Goal: Task Accomplishment & Management: Complete application form

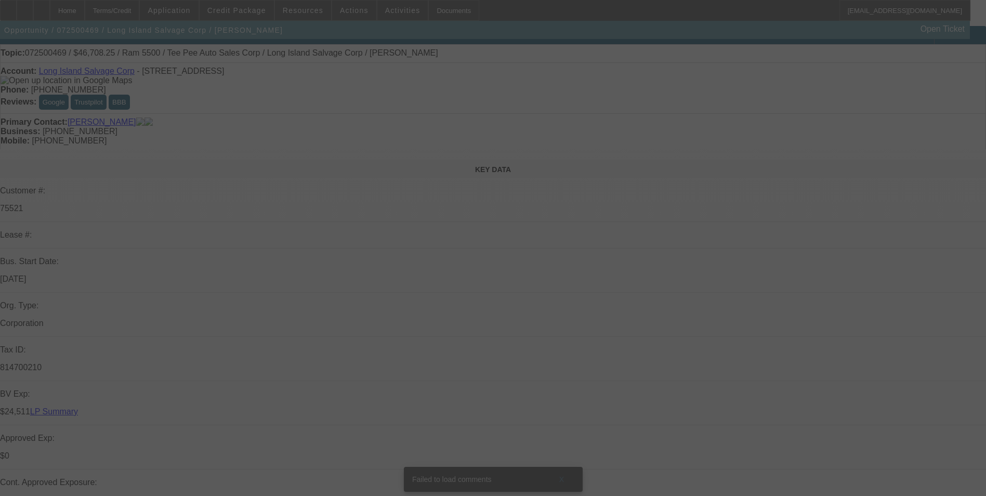
scroll to position [260, 0]
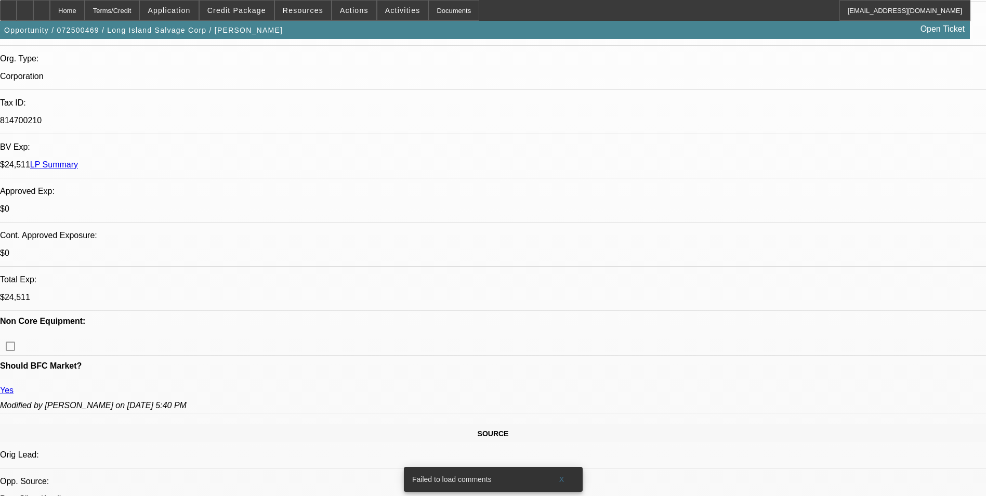
select select "0"
select select "0.1"
select select "0"
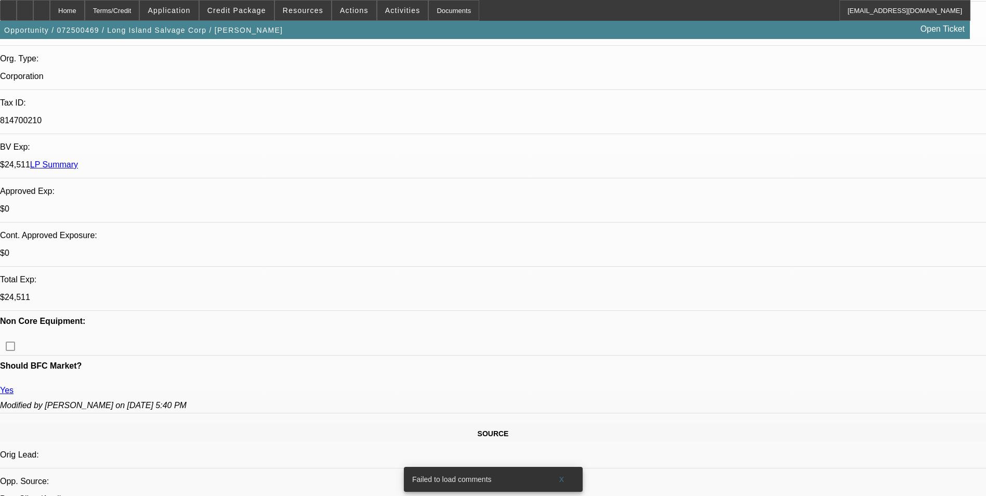
select select "0.1"
select select "0"
select select "0.1"
select select "0"
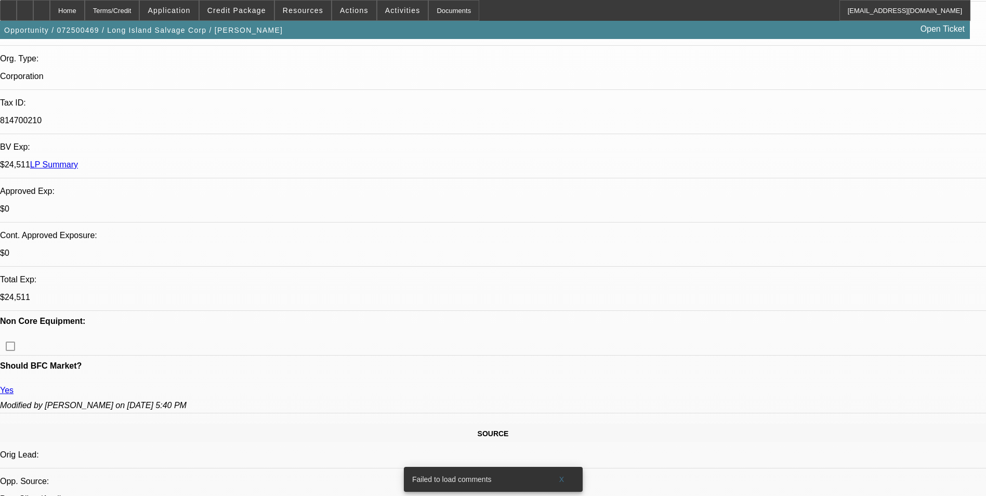
select select "0"
select select "0.1"
select select "1"
select select "4"
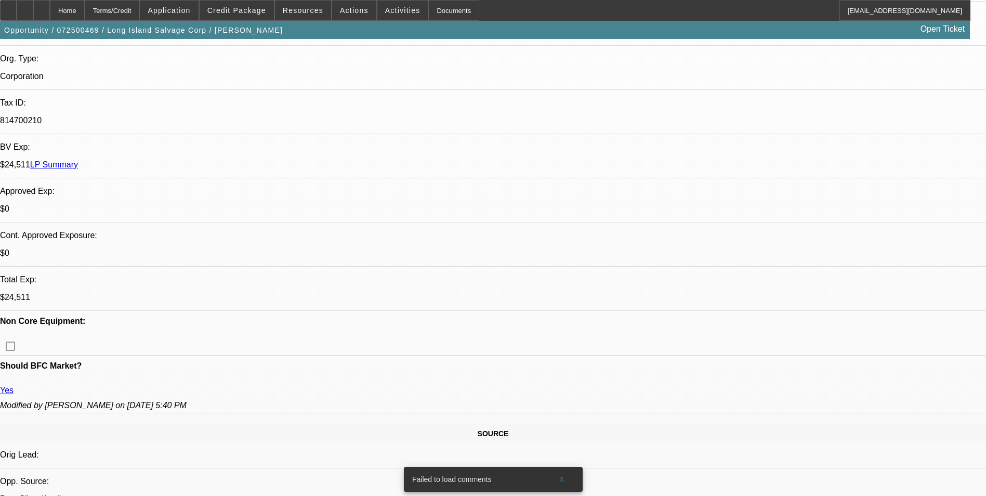
select select "1"
select select "4"
select select "1"
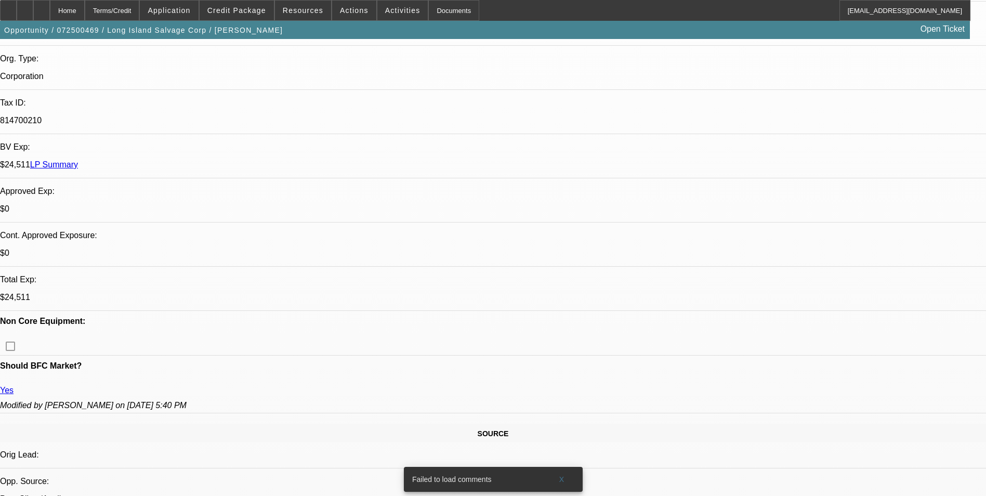
select select "4"
select select "1"
select select "4"
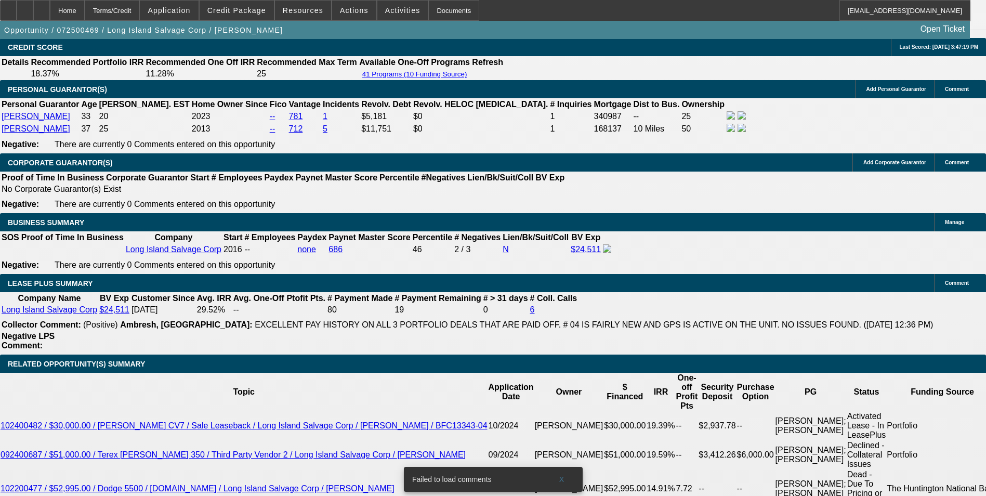
scroll to position [1560, 0]
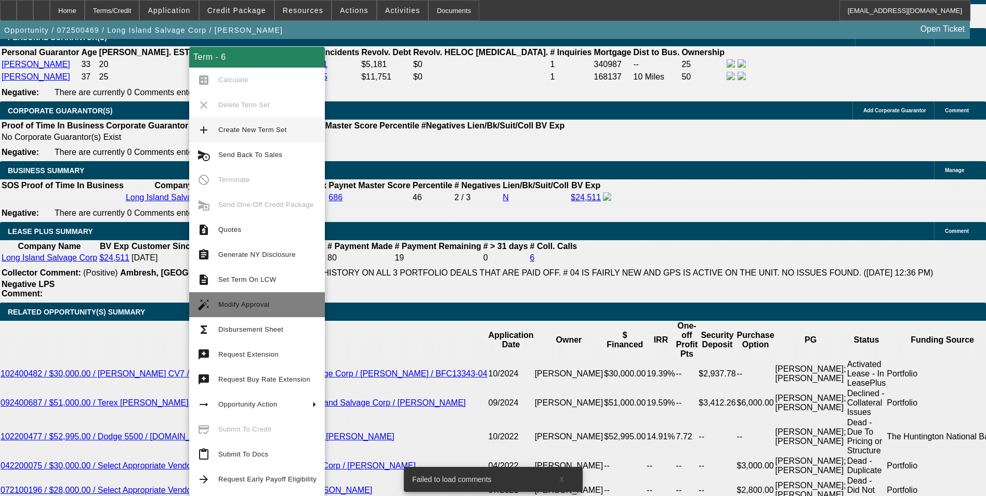
click at [267, 307] on span "Modify Approval" at bounding box center [267, 304] width 98 height 12
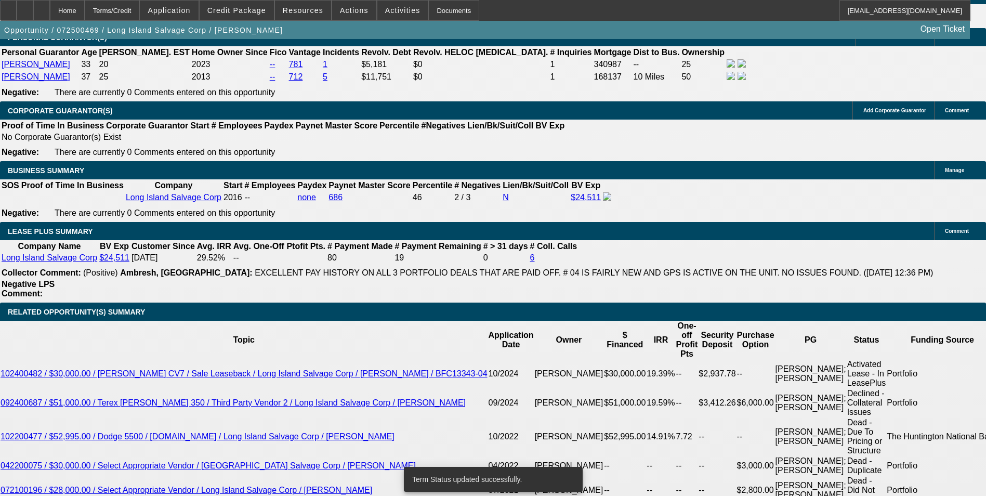
select select "0"
select select "0.1"
select select "4"
select select "0"
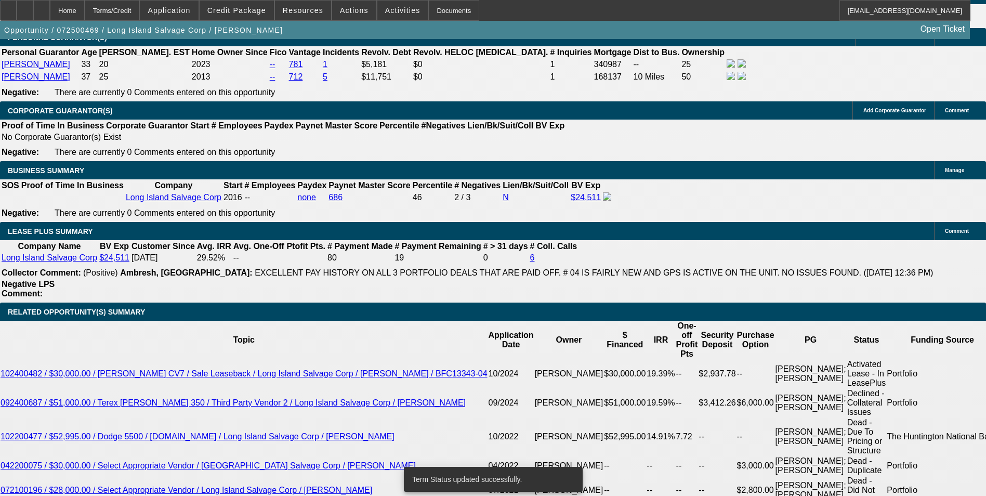
select select "0"
select select "0.1"
select select "4"
select select "0"
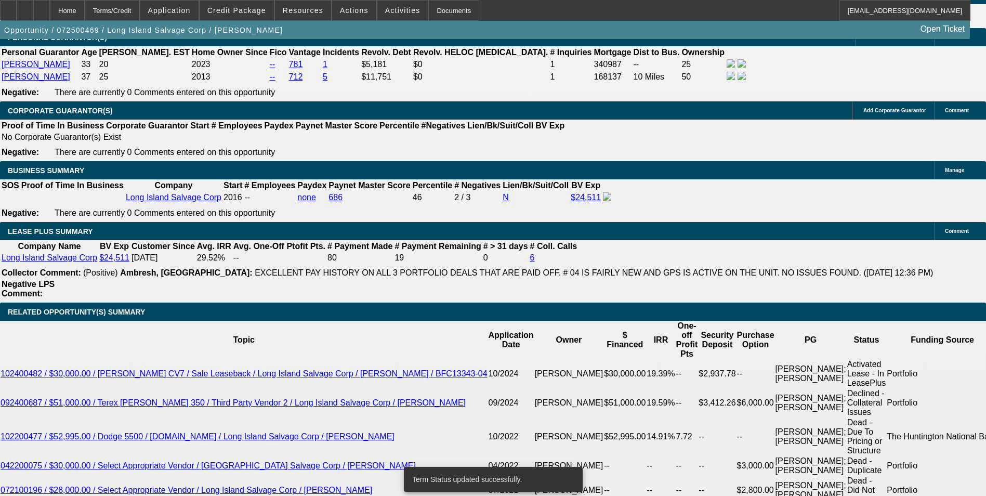
select select "0.1"
select select "4"
select select "0"
select select "0.1"
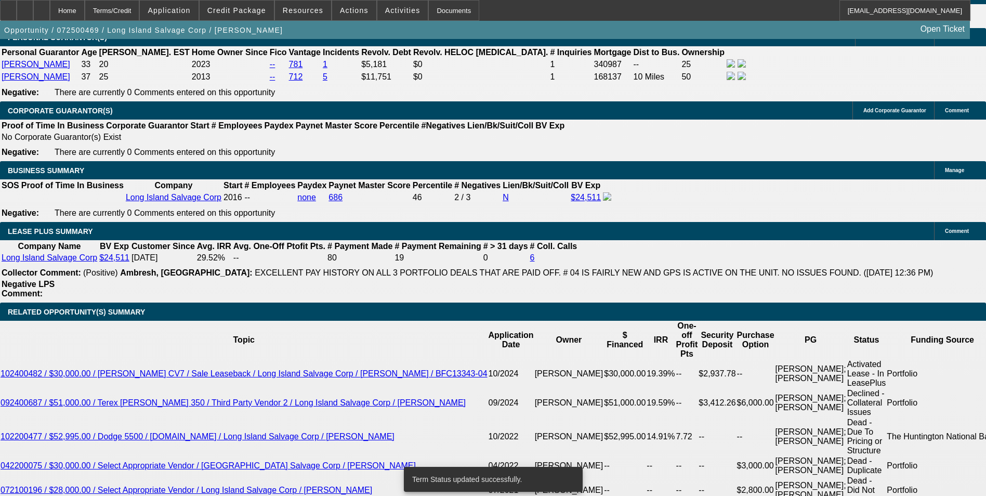
select select "4"
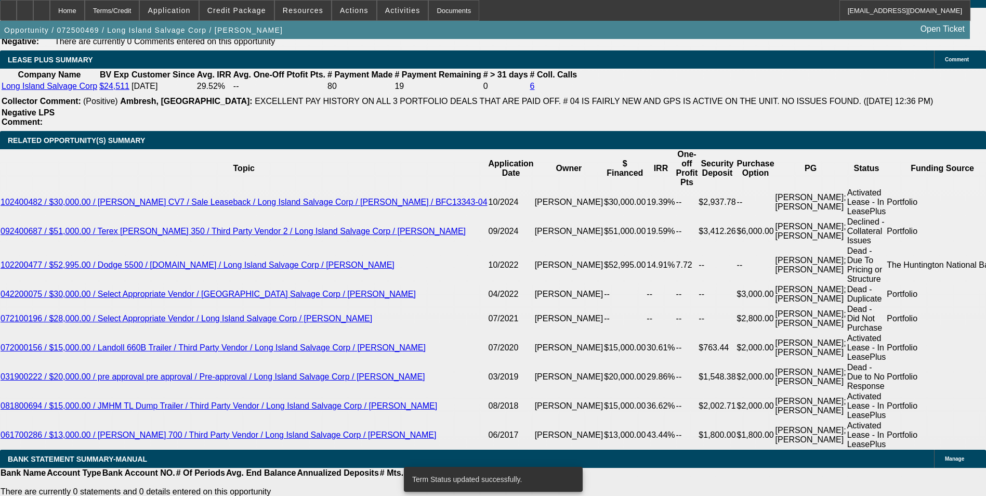
scroll to position [1768, 0]
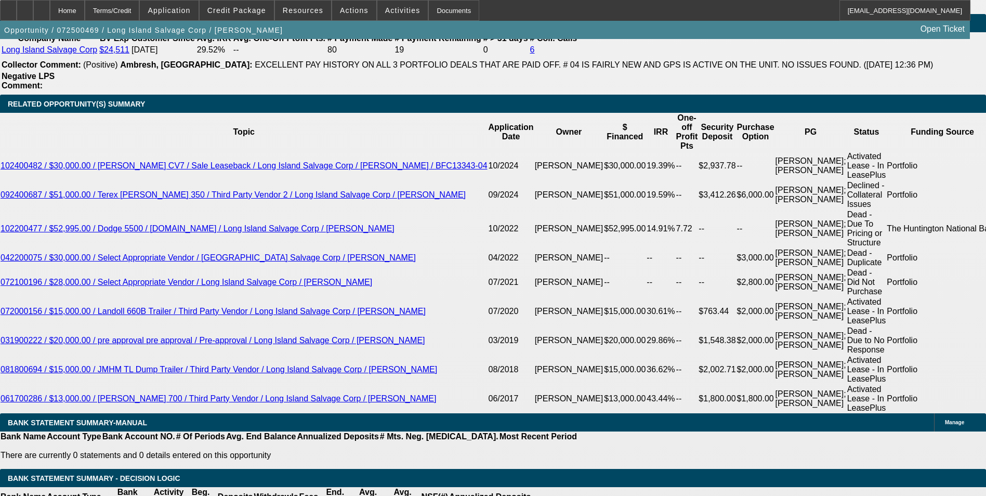
drag, startPoint x: 227, startPoint y: 142, endPoint x: 266, endPoint y: 139, distance: 39.1
type input "UNKNOWN"
type input "9"
type input "$1,485.31"
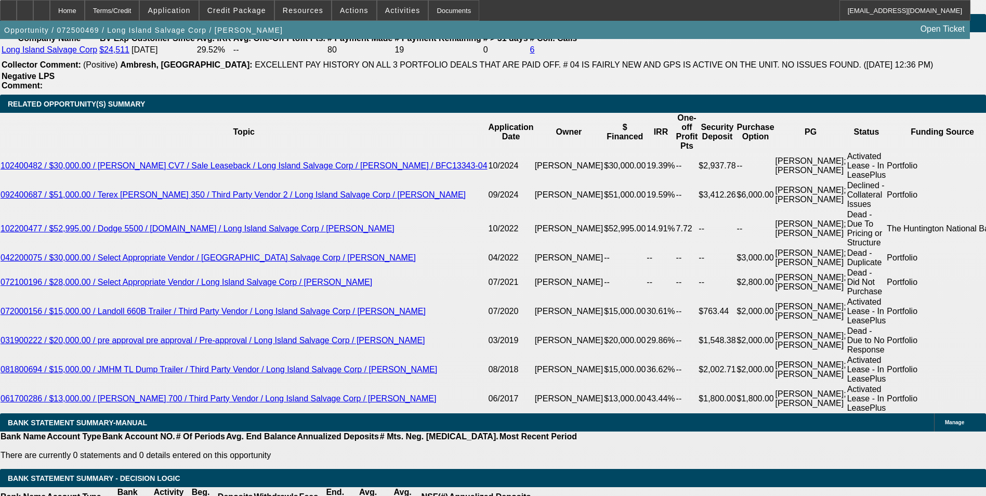
type input "9.5"
type input "$1,496.20"
type input "9.5"
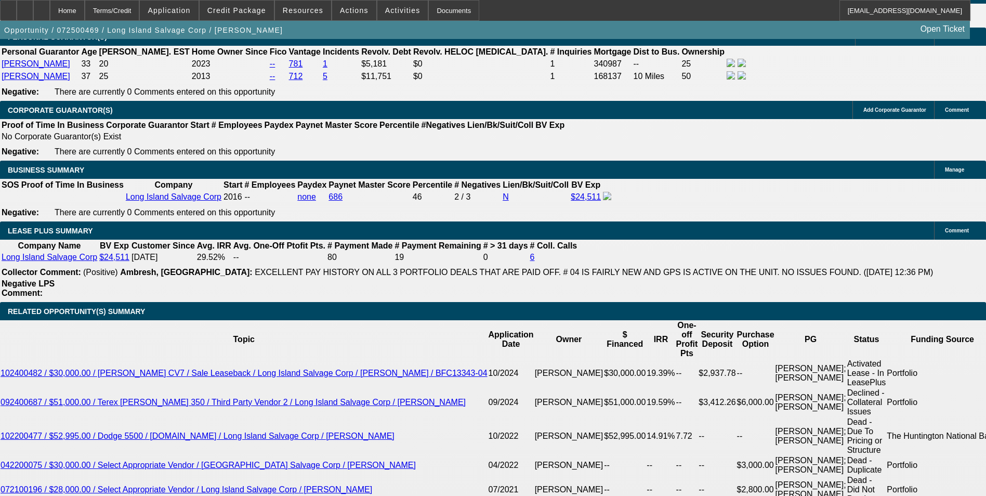
scroll to position [1560, 0]
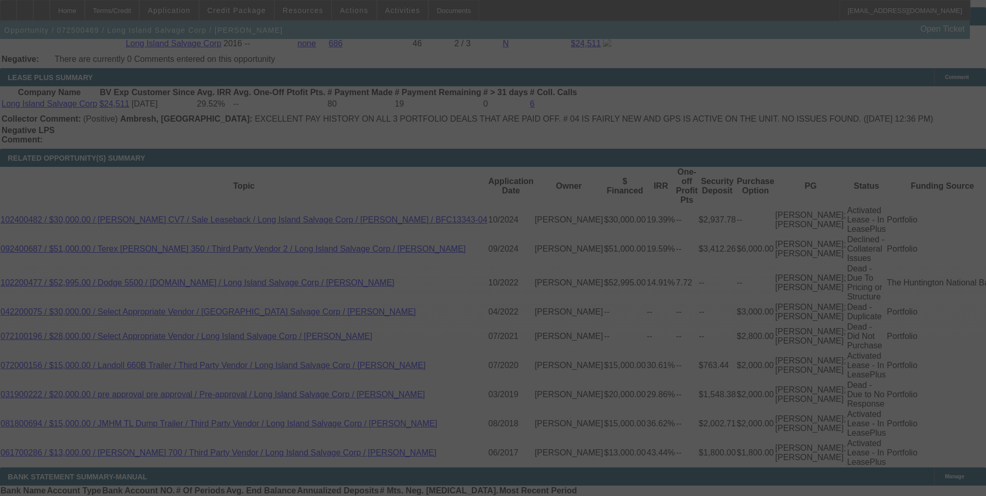
scroll to position [1716, 0]
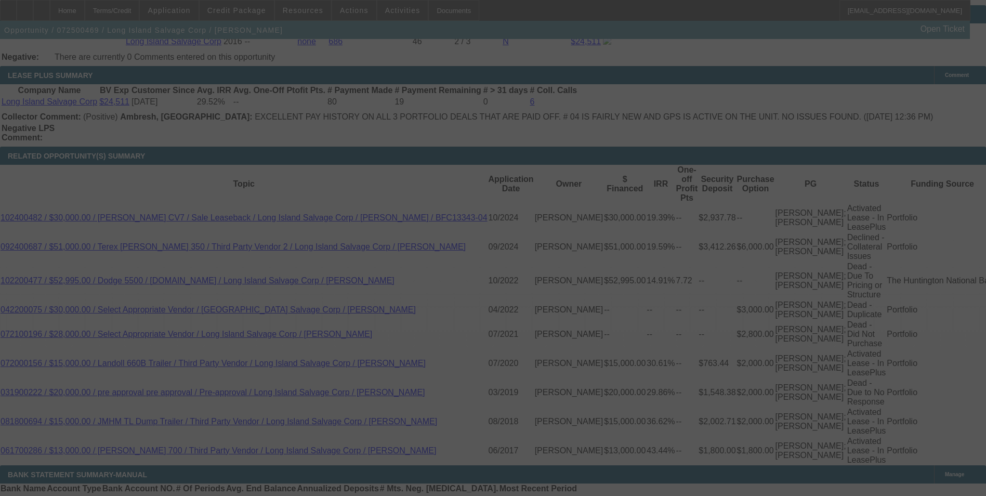
select select "0"
select select "0.1"
select select "4"
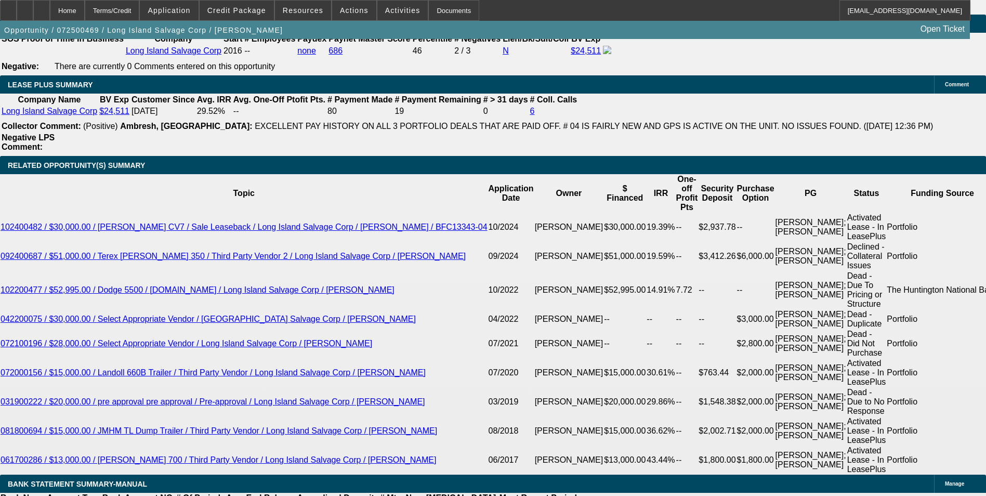
drag, startPoint x: 225, startPoint y: 205, endPoint x: 247, endPoint y: 206, distance: 21.8
type input "UNKNOWN"
type input "9"
type input "$1,485.31"
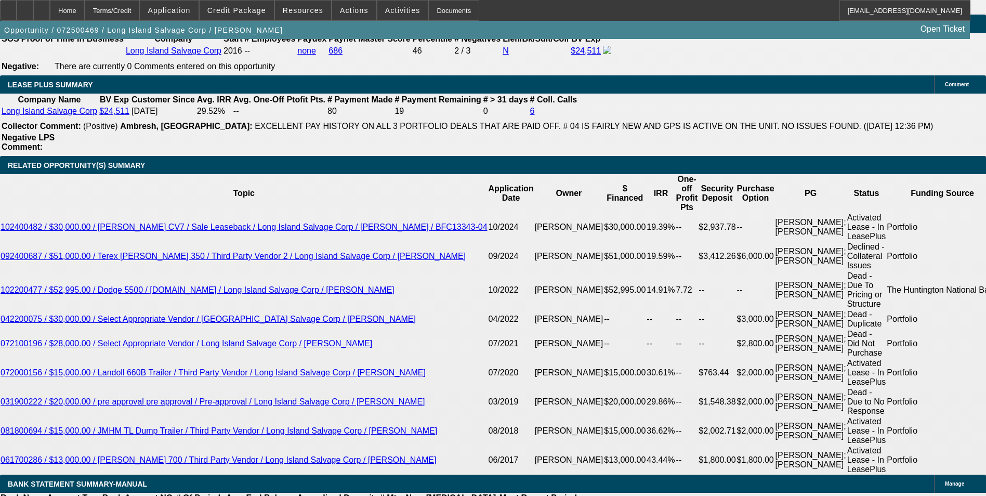
type input "9.7"
type input "$1,500.57"
type input "9.7"
drag, startPoint x: 174, startPoint y: 206, endPoint x: 262, endPoint y: 196, distance: 88.5
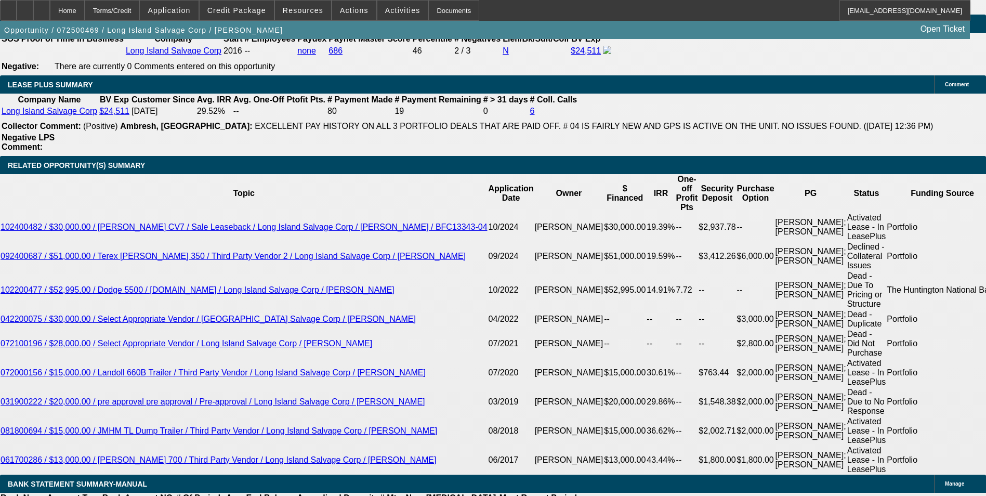
type input "14"
type input "1493"
type input "9.4"
type input "$1,493.87"
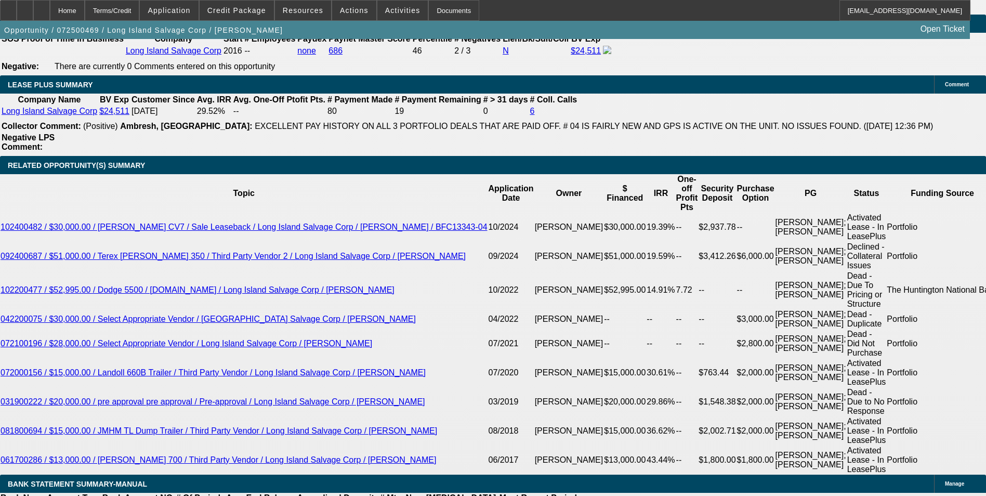
drag, startPoint x: 228, startPoint y: 204, endPoint x: 264, endPoint y: 204, distance: 35.4
type input "9"
type input "$1,485.31"
type input "9.6"
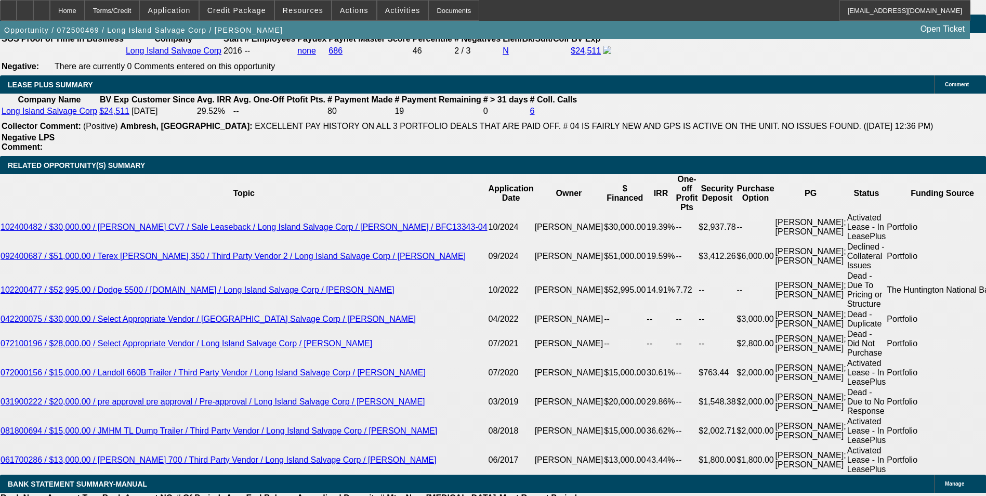
type input "$1,498.39"
type input "9.6"
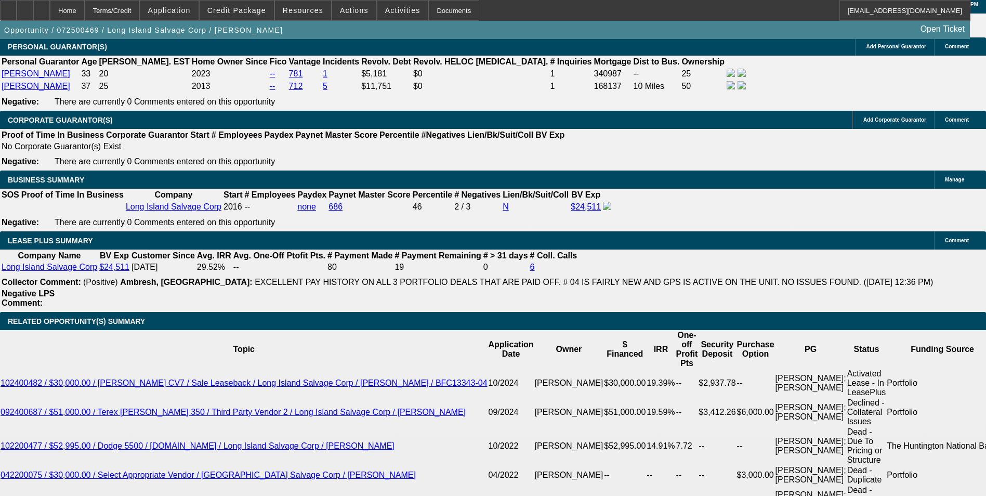
drag, startPoint x: 156, startPoint y: 75, endPoint x: 148, endPoint y: 113, distance: 38.7
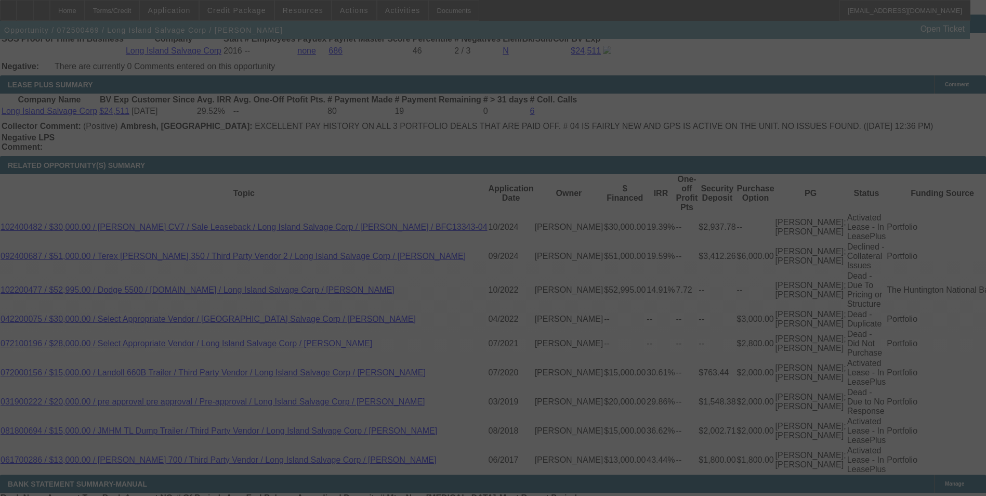
select select "0"
select select "0.1"
select select "4"
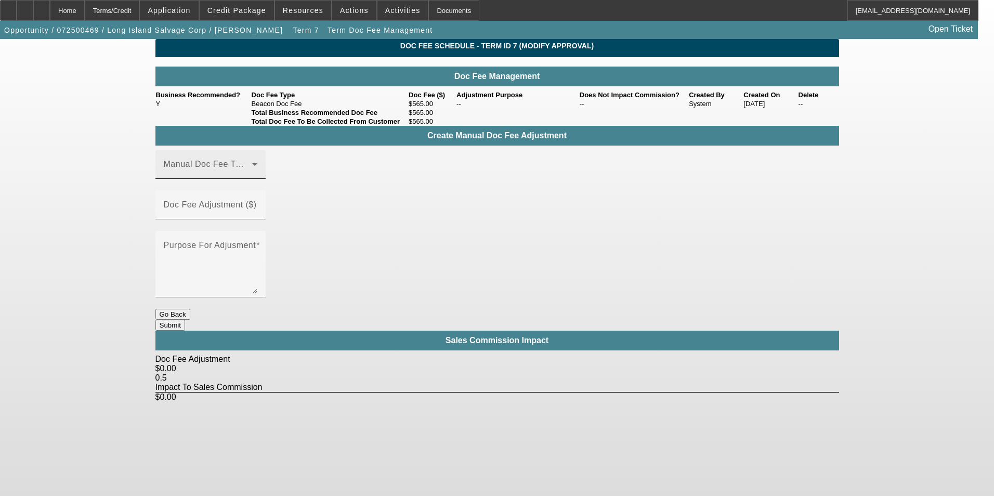
click at [239, 168] on mat-label "Manual Doc Fee Type" at bounding box center [207, 164] width 86 height 9
click at [237, 231] on mat-option "Beacon Doc Fee" at bounding box center [225, 231] width 139 height 25
click at [257, 190] on div "Doc Fee Adjustment ($)" at bounding box center [211, 204] width 94 height 29
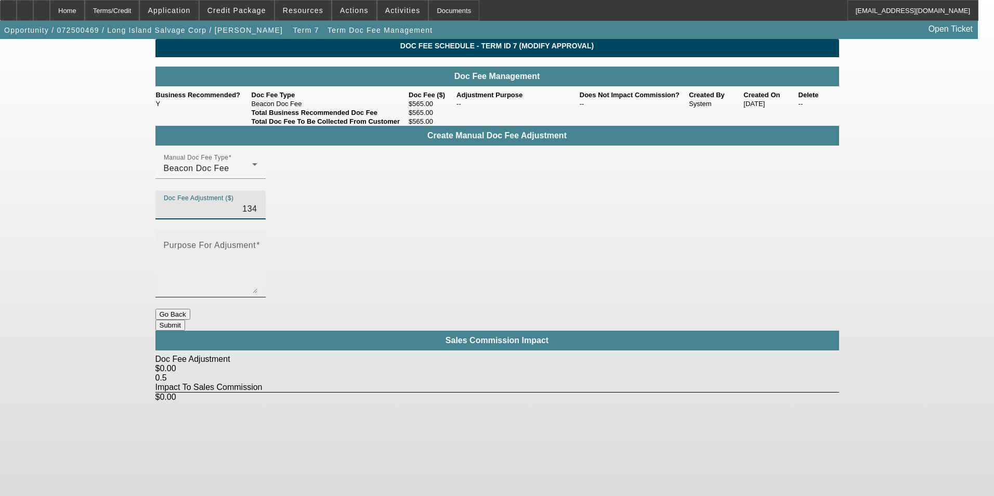
type input "$134.00"
click at [257, 243] on textarea "Purpose For Adjusment" at bounding box center [211, 268] width 94 height 50
type textarea "-"
click at [185, 320] on button "Submit" at bounding box center [170, 325] width 30 height 11
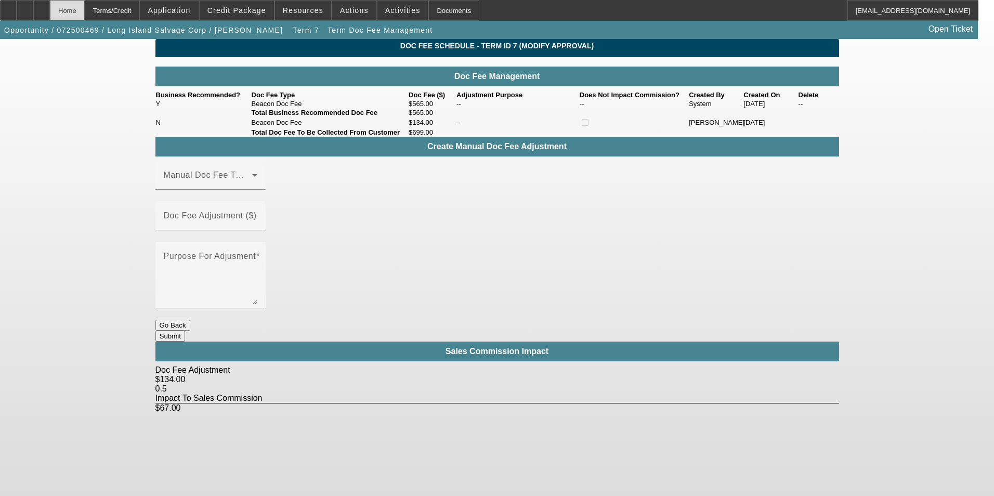
click at [85, 10] on div "Home" at bounding box center [67, 10] width 35 height 21
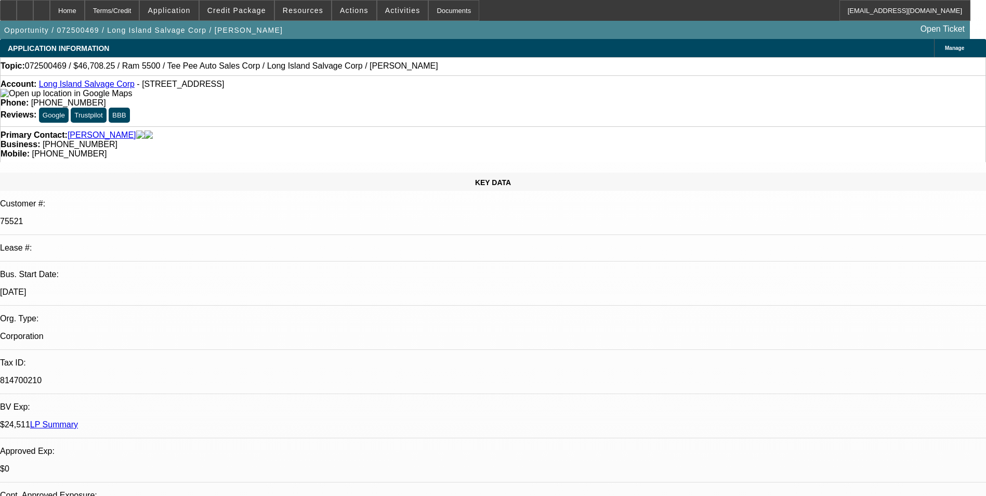
select select "0"
select select "0.1"
select select "4"
select select "0"
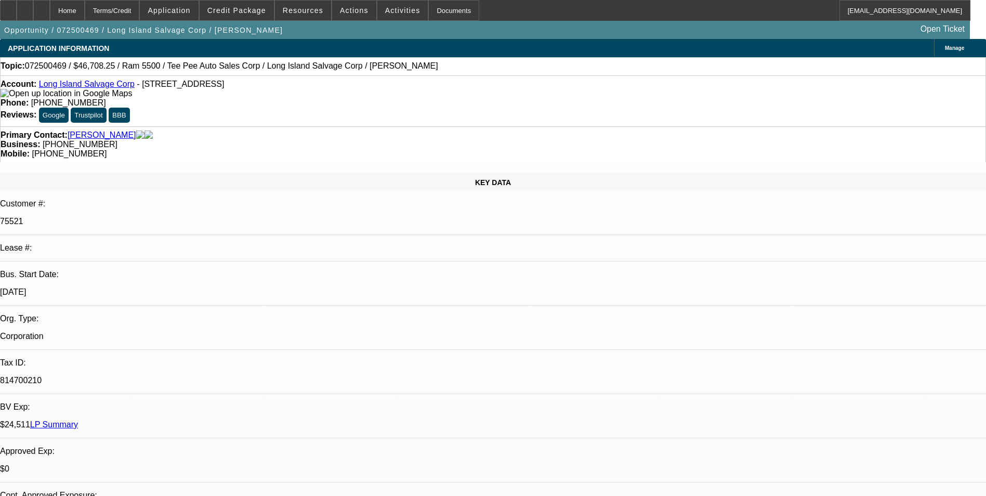
select select "0"
select select "0.1"
select select "4"
select select "0"
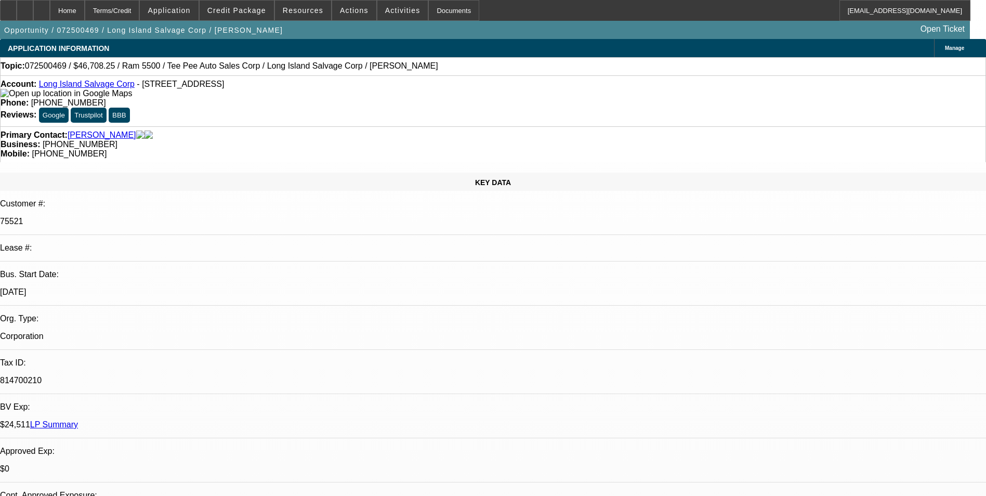
select select "0.1"
select select "4"
select select "0"
select select "0.1"
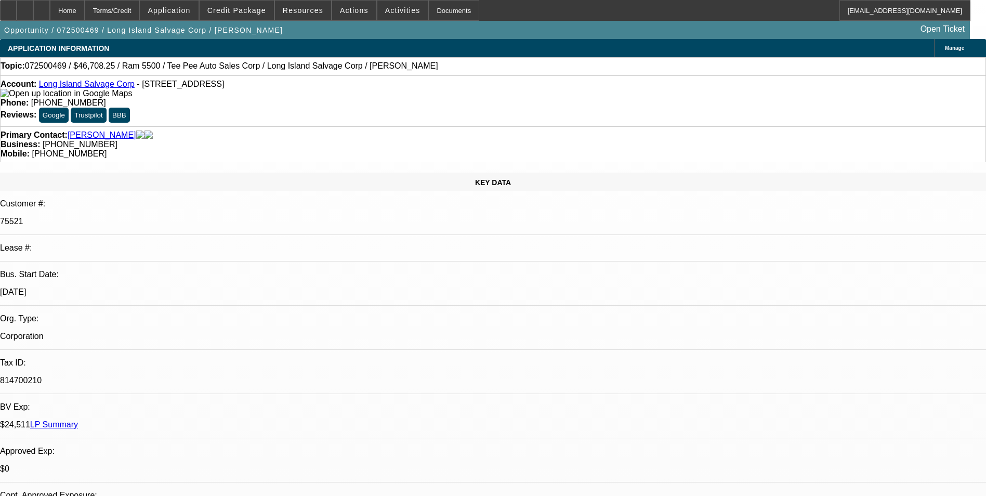
select select "4"
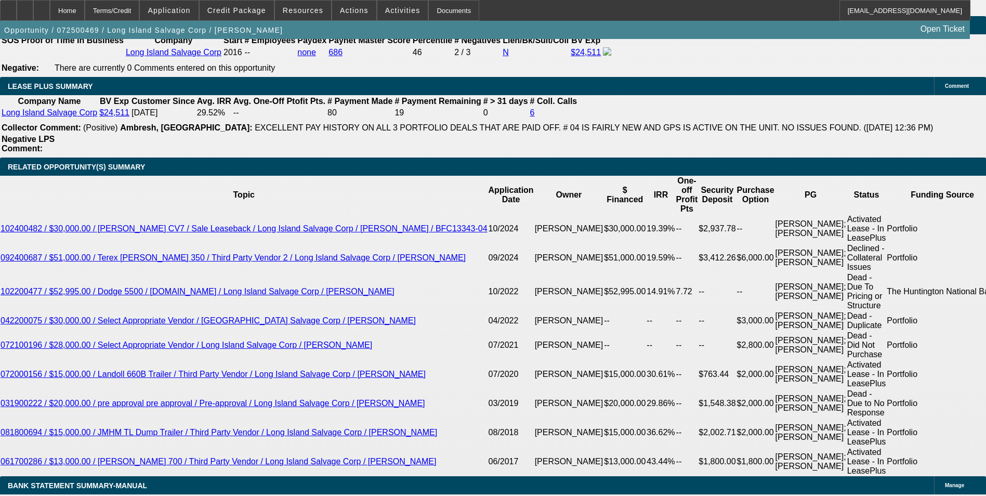
scroll to position [1716, 0]
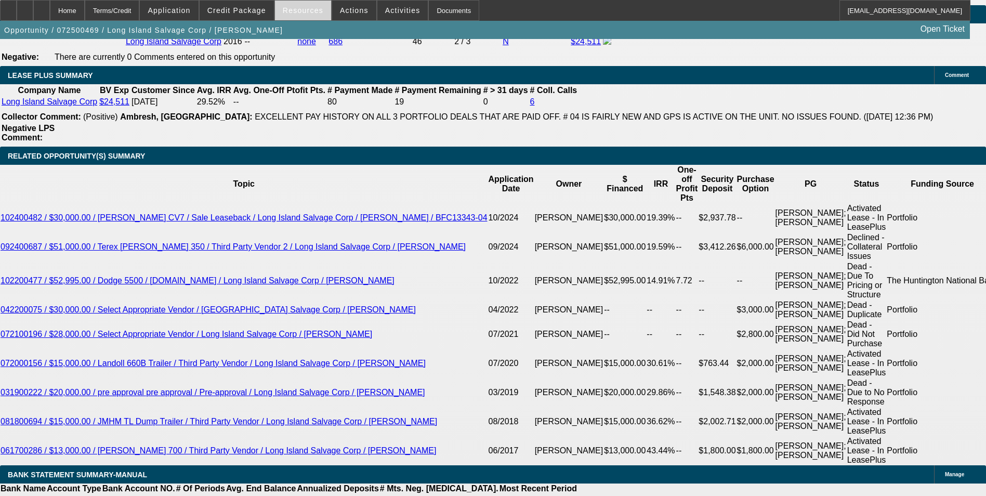
click at [307, 15] on span at bounding box center [303, 10] width 56 height 25
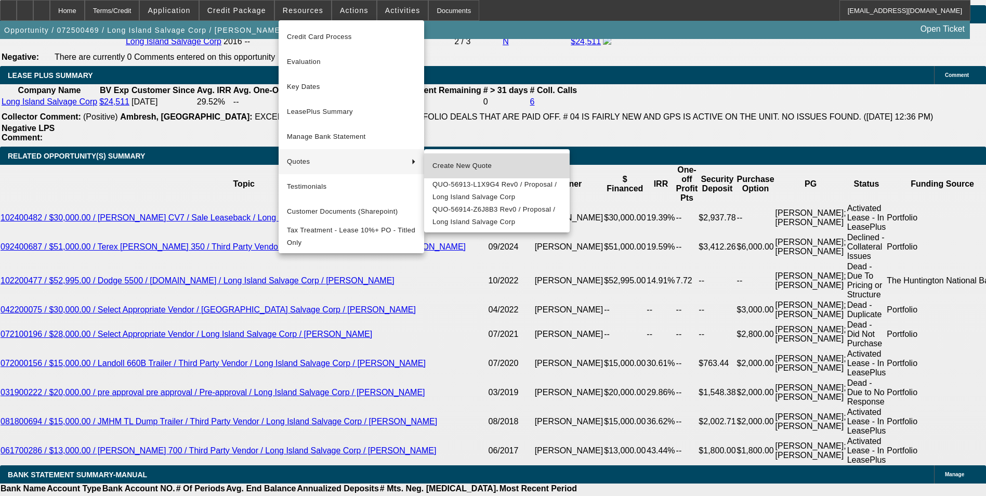
click at [475, 162] on span "Create New Quote" at bounding box center [497, 166] width 129 height 12
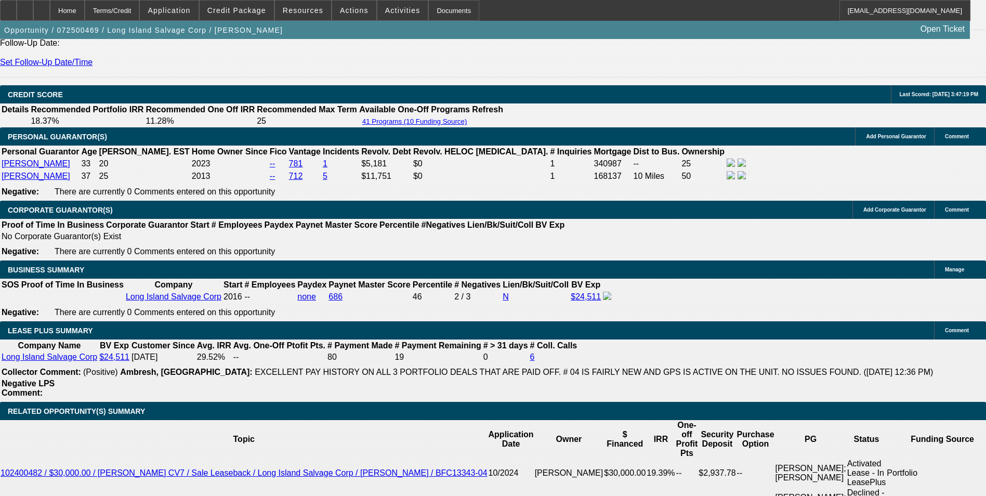
scroll to position [1456, 0]
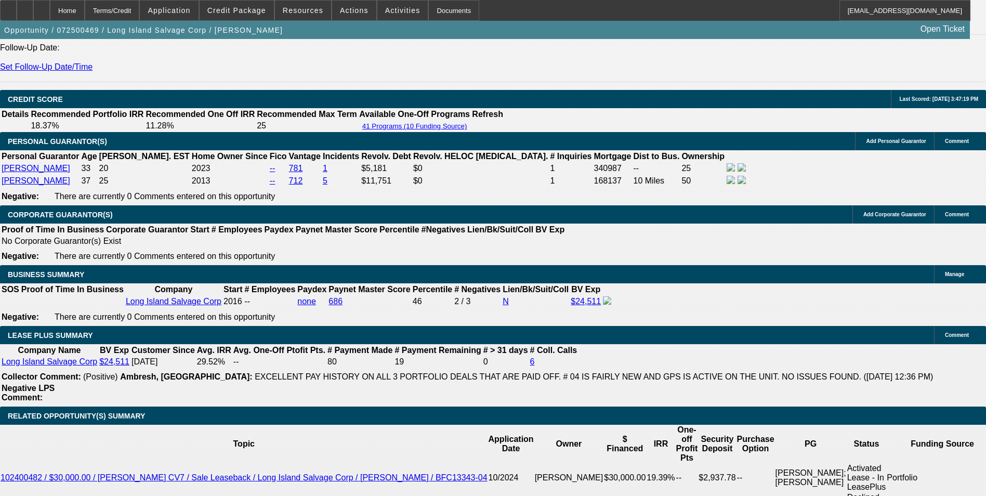
select select "0"
select select "0.1"
select select "4"
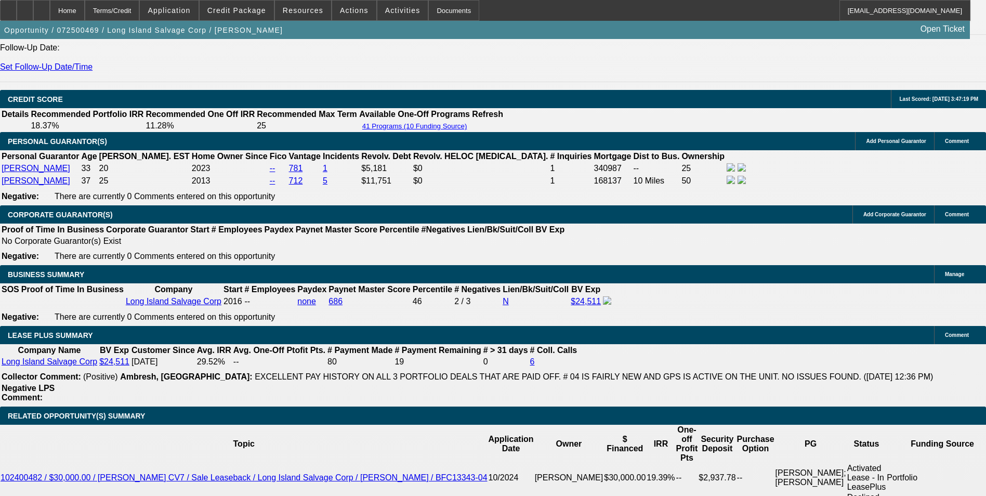
select select "0"
select select "0.1"
select select "4"
select select "0"
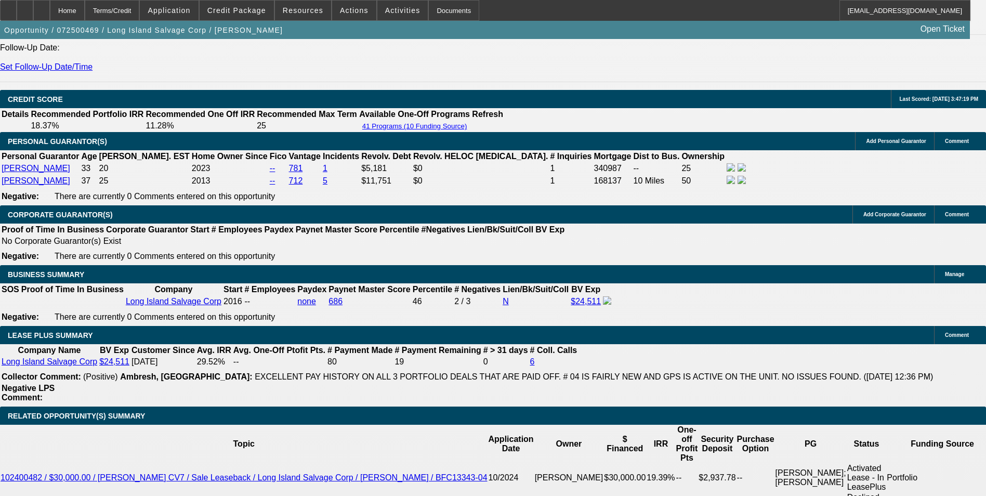
select select "0"
select select "0.1"
select select "4"
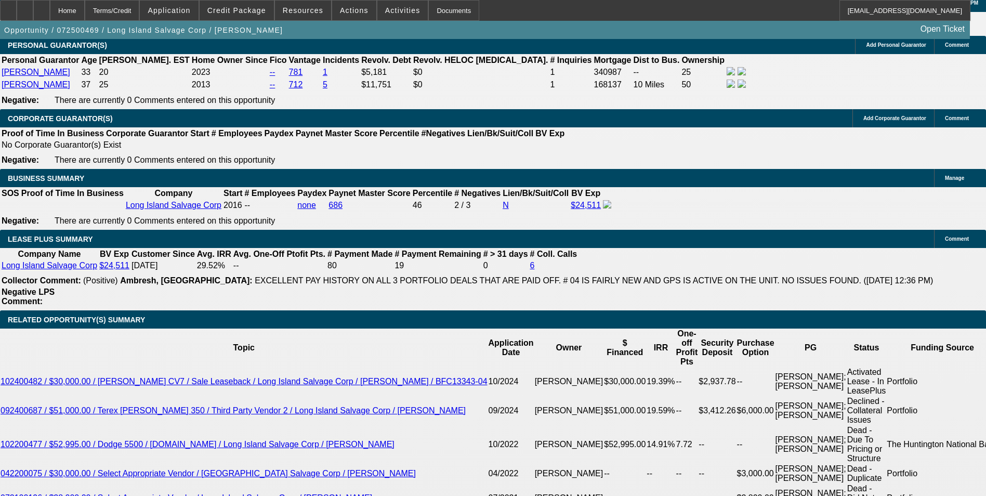
scroll to position [1404, 0]
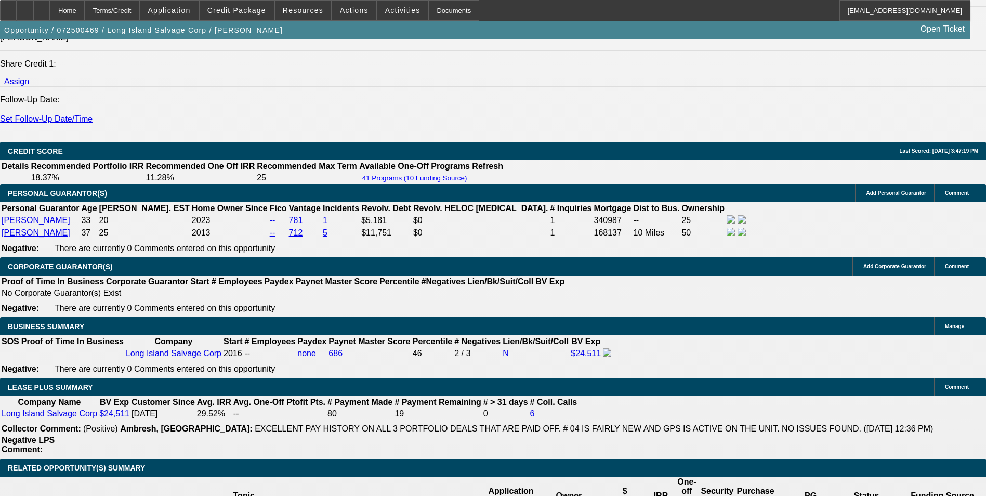
select select "0"
select select "0.1"
select select "4"
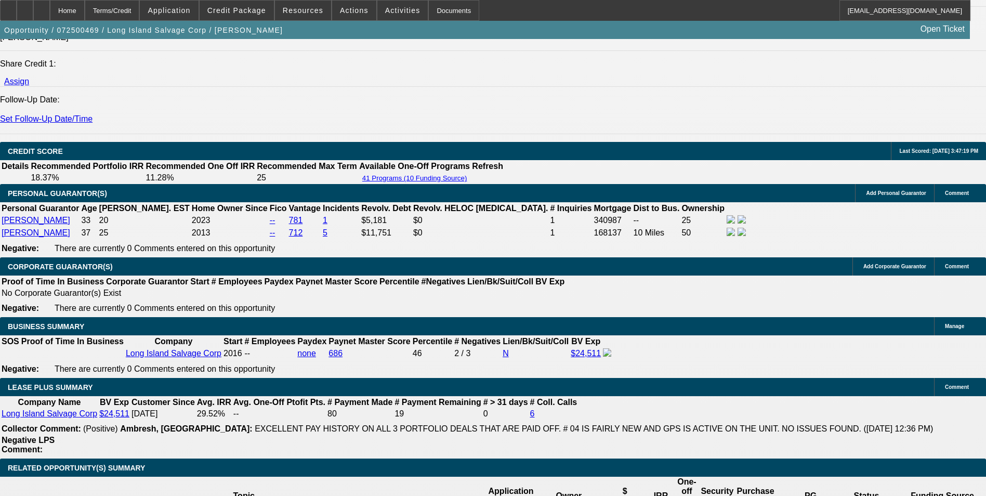
select select "0"
select select "0.1"
select select "4"
select select "0"
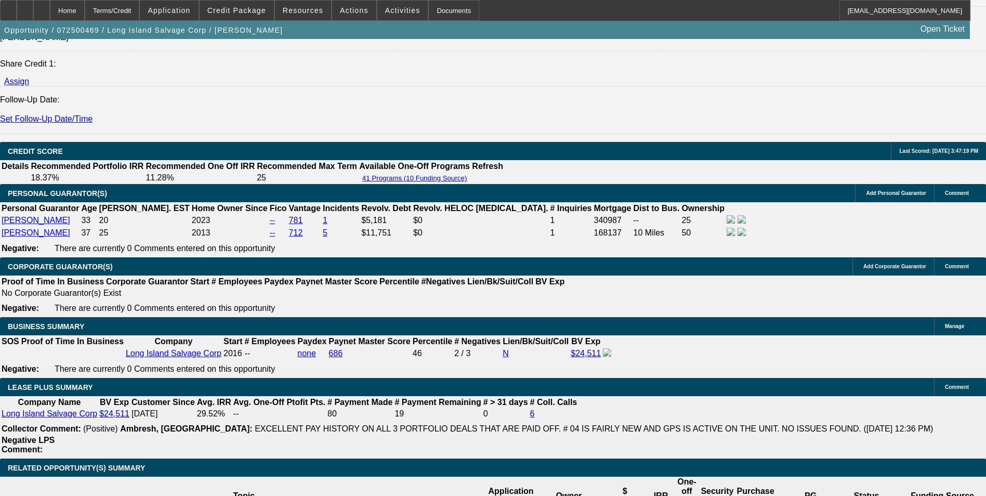
select select "0"
select select "0.1"
select select "4"
select select "0"
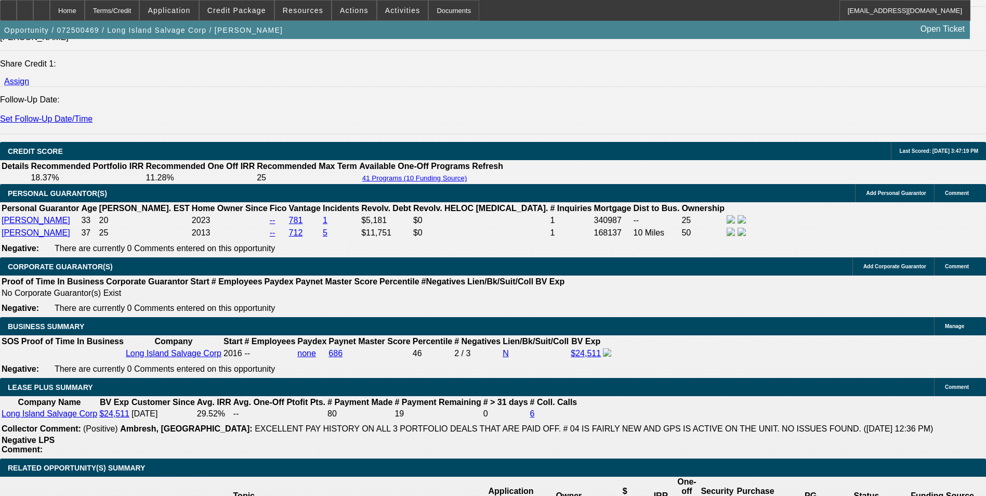
select select "0.1"
select select "4"
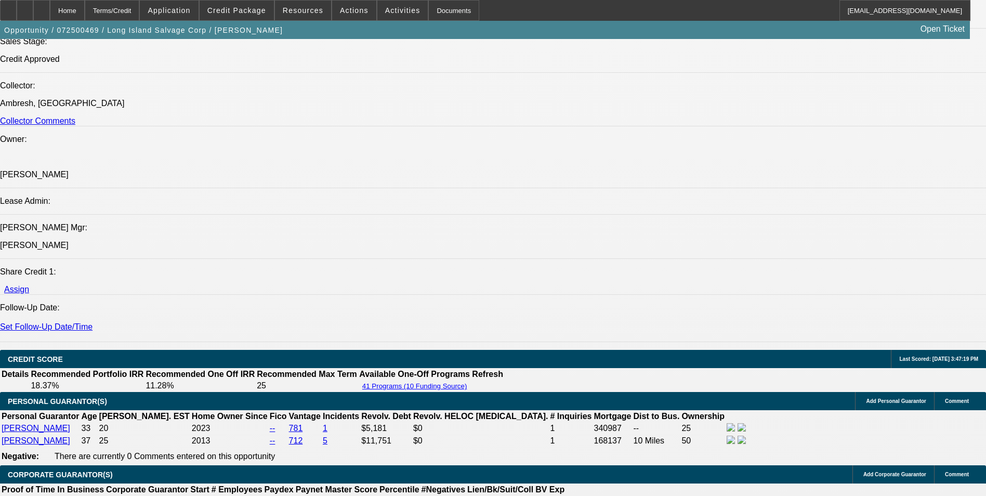
scroll to position [1456, 0]
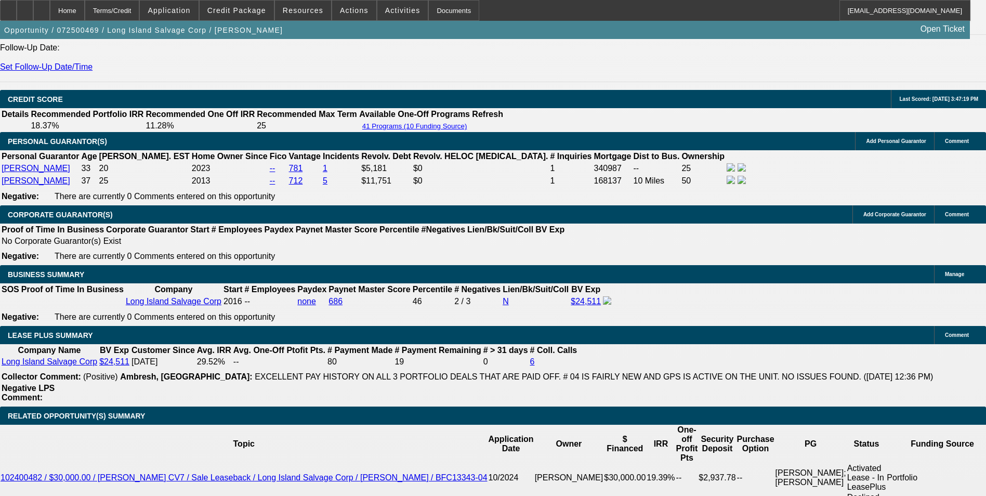
select select "0"
select select "0.1"
select select "4"
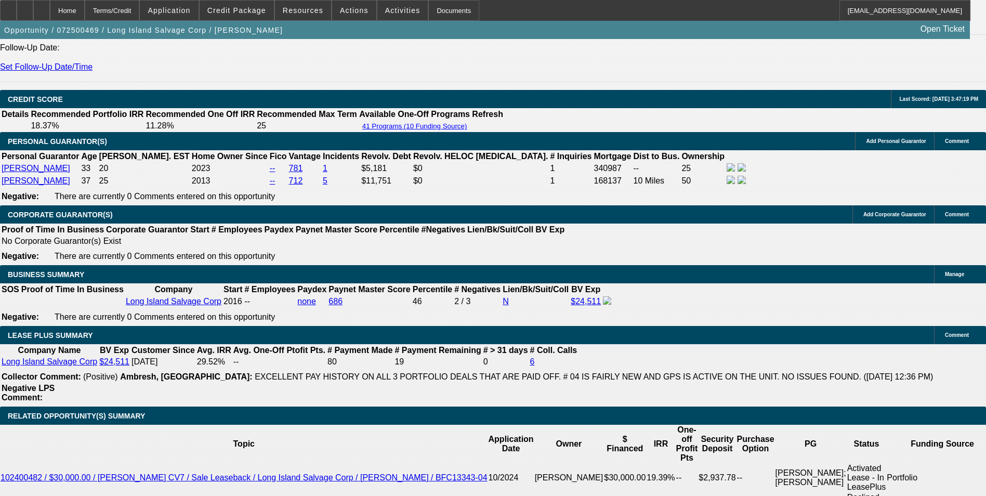
select select "0"
select select "0.1"
select select "4"
select select "0"
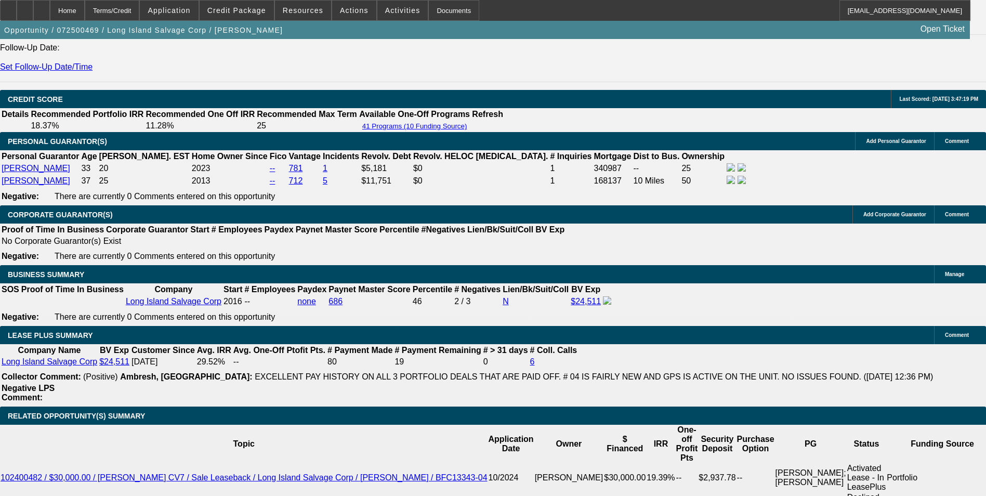
select select "0"
select select "0.1"
select select "4"
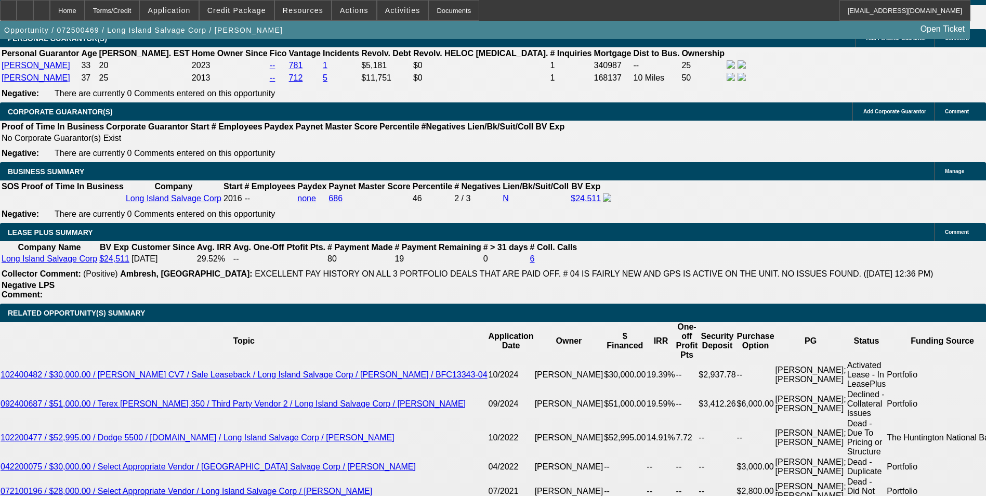
scroll to position [1560, 0]
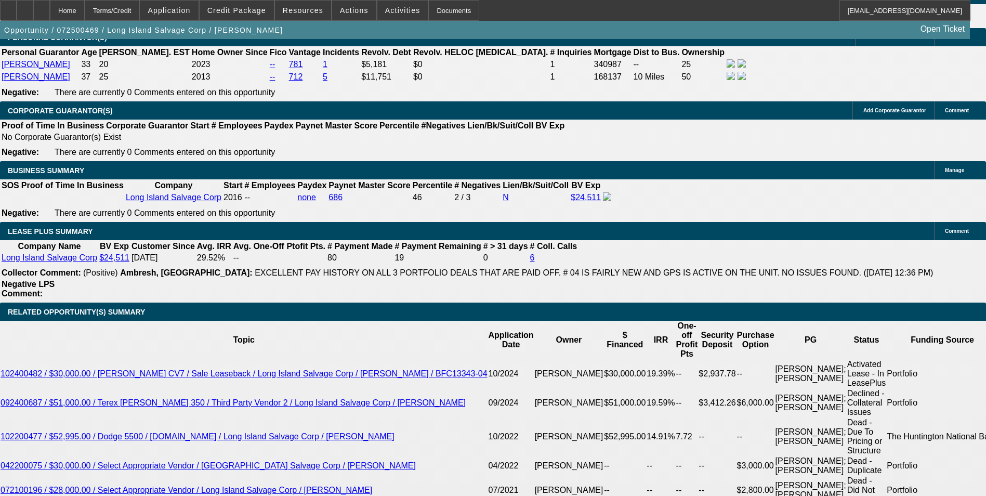
select select "0"
select select "0.1"
select select "4"
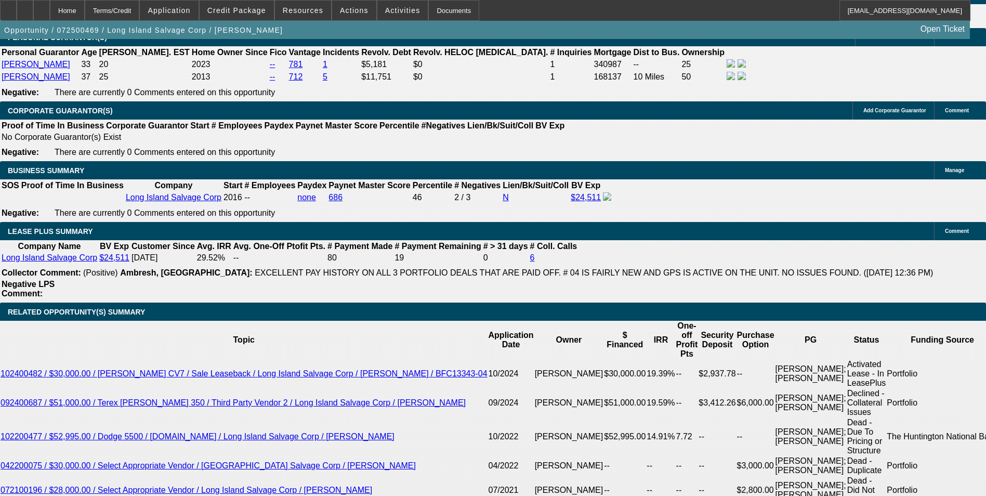
select select "0"
select select "0.1"
select select "4"
select select "0"
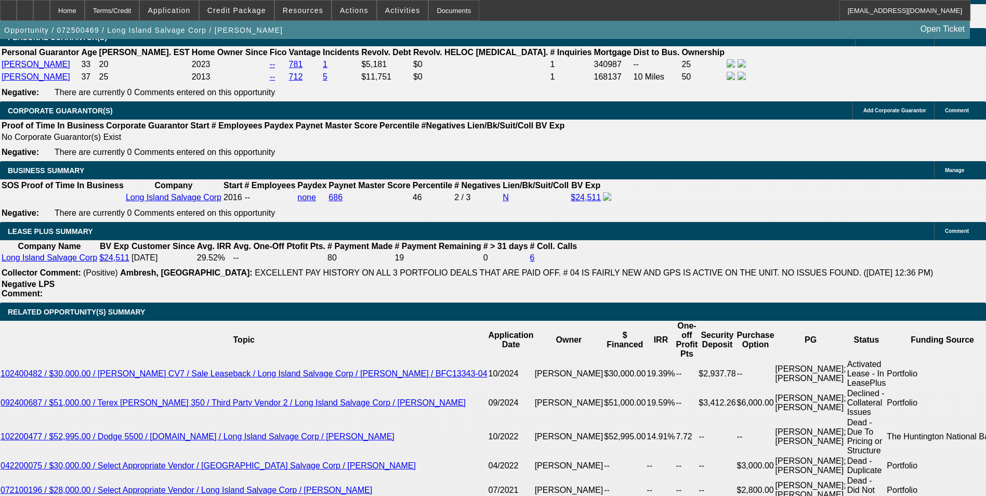
select select "0"
select select "0.1"
select select "4"
select select "0"
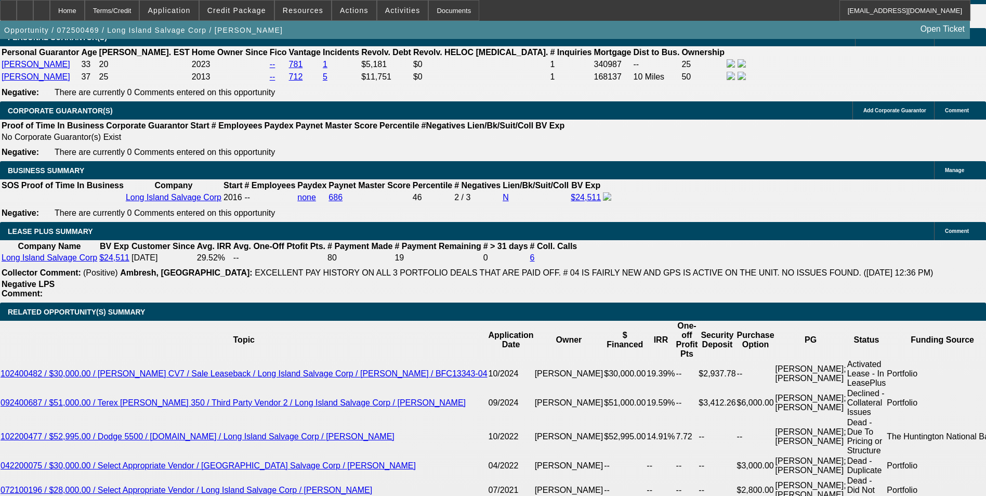
select select "0.1"
select select "4"
click at [381, 5] on span at bounding box center [402, 10] width 51 height 25
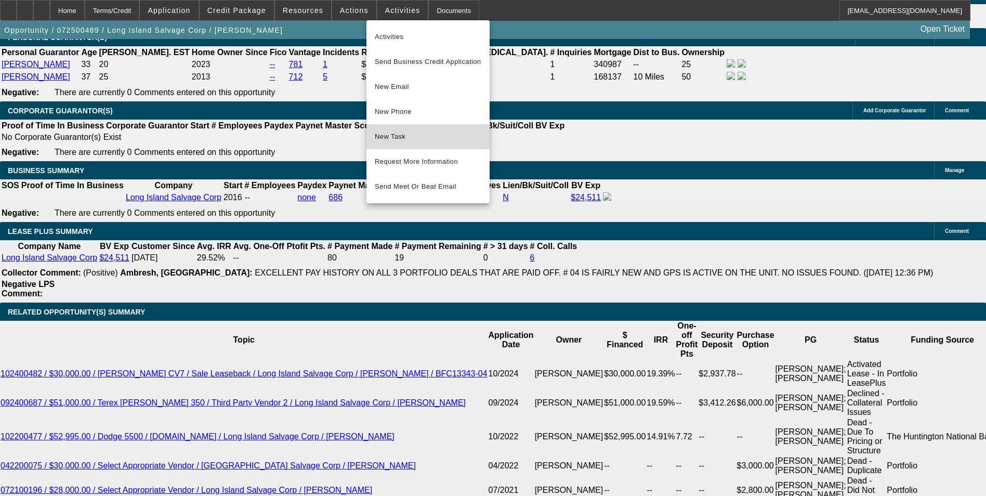
click at [388, 139] on span "New Task" at bounding box center [428, 136] width 107 height 12
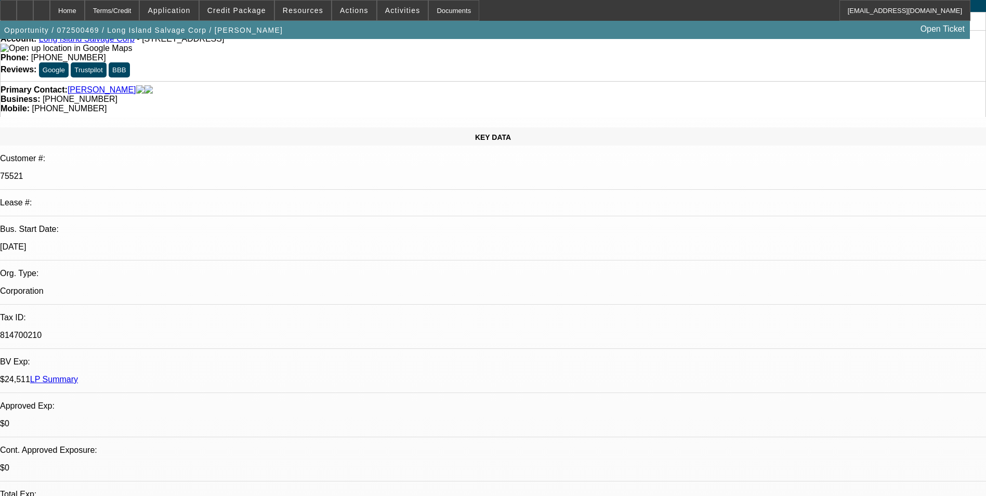
scroll to position [260, 0]
